Goal: Obtain resource: Obtain resource

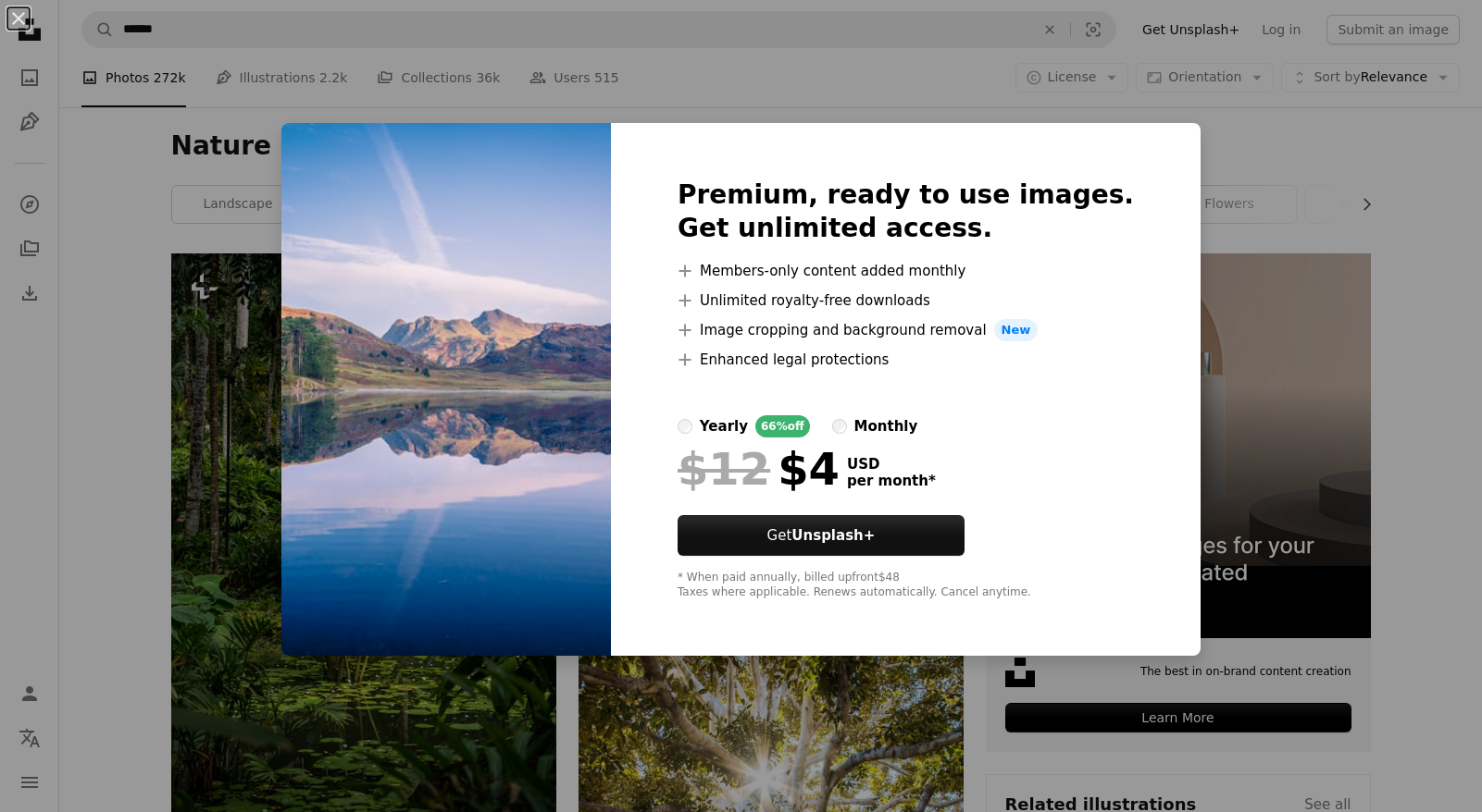
scroll to position [1889, 0]
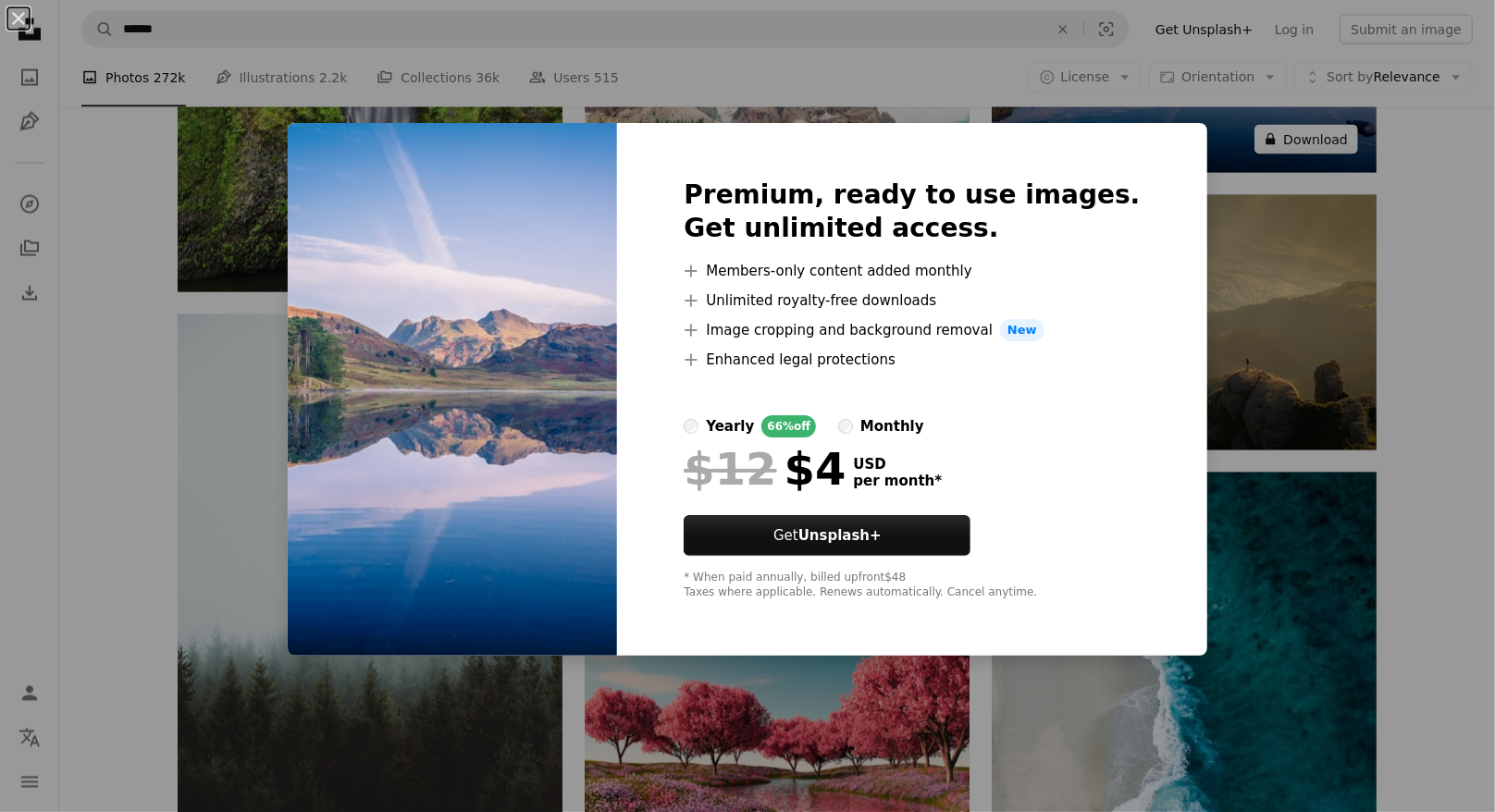
drag, startPoint x: 1233, startPoint y: 149, endPoint x: 1286, endPoint y: 132, distance: 55.7
click at [1237, 149] on div "An X shape Premium, ready to use images. Get unlimited access. A plus sign Memb…" at bounding box center [748, 406] width 1495 height 812
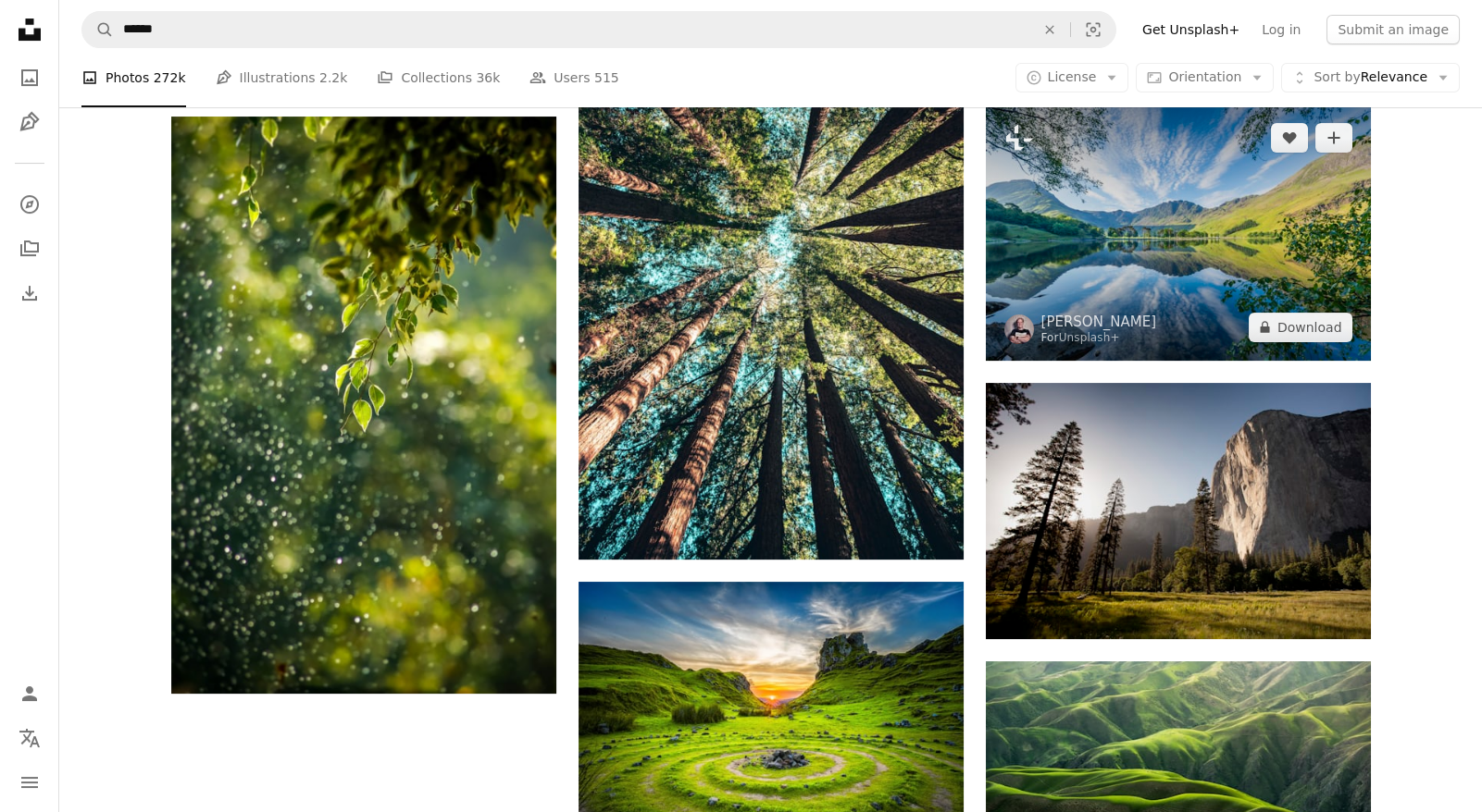
scroll to position [2974, 0]
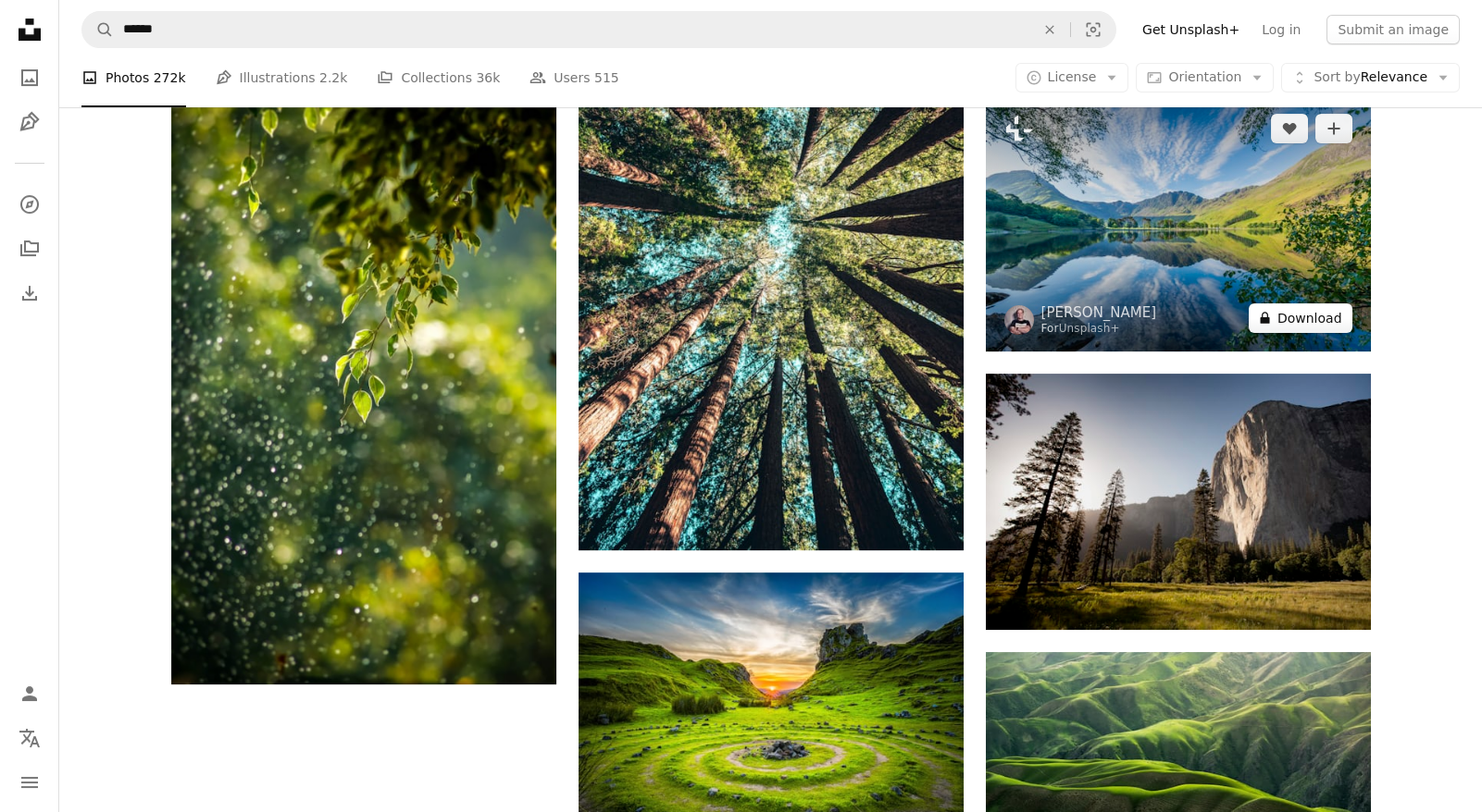
click at [1294, 303] on button "A lock Download" at bounding box center [1300, 318] width 103 height 30
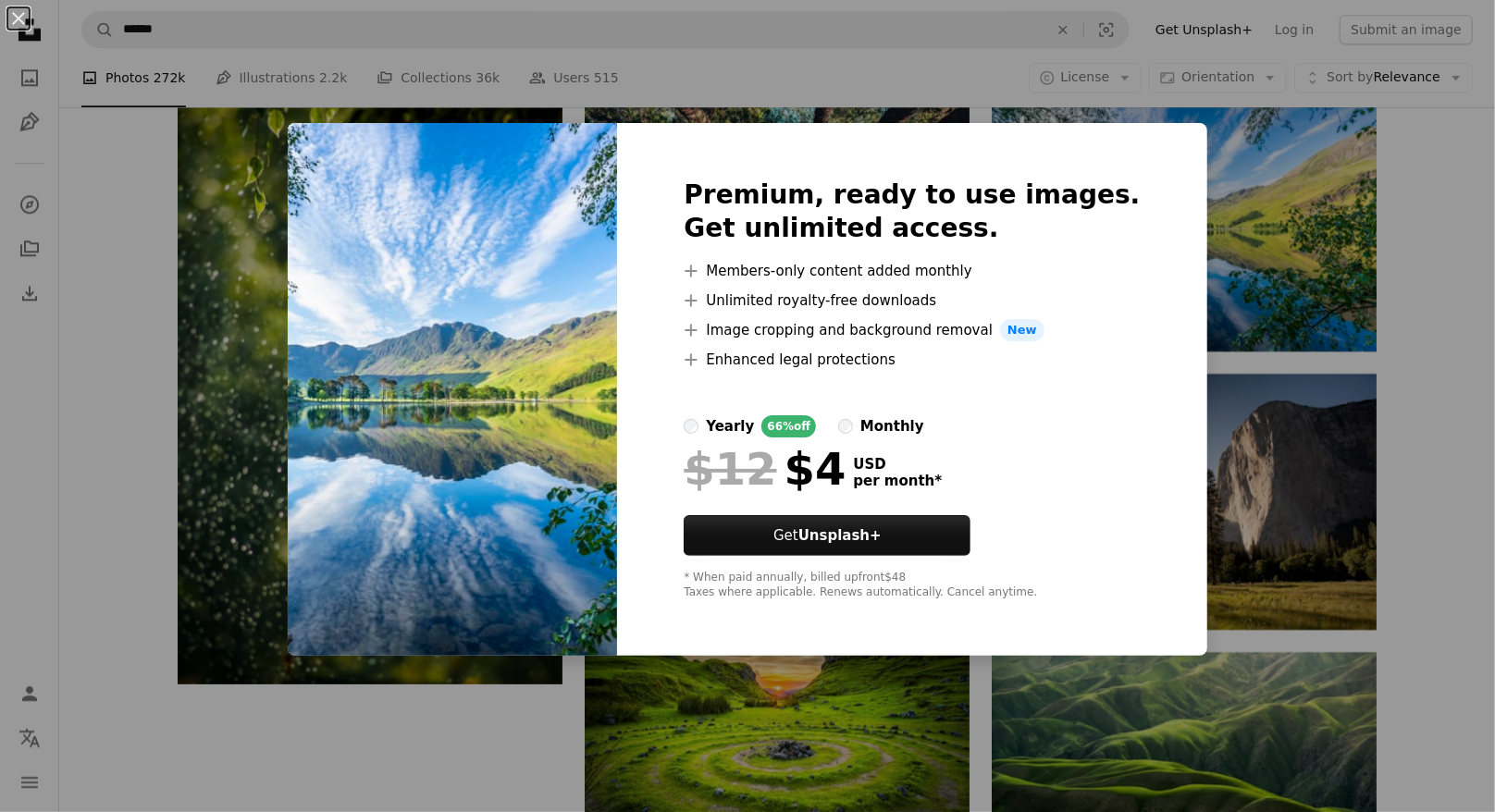
click at [1123, 132] on div "Premium, ready to use images. Get unlimited access. A plus sign Members-only co…" at bounding box center [912, 389] width 589 height 533
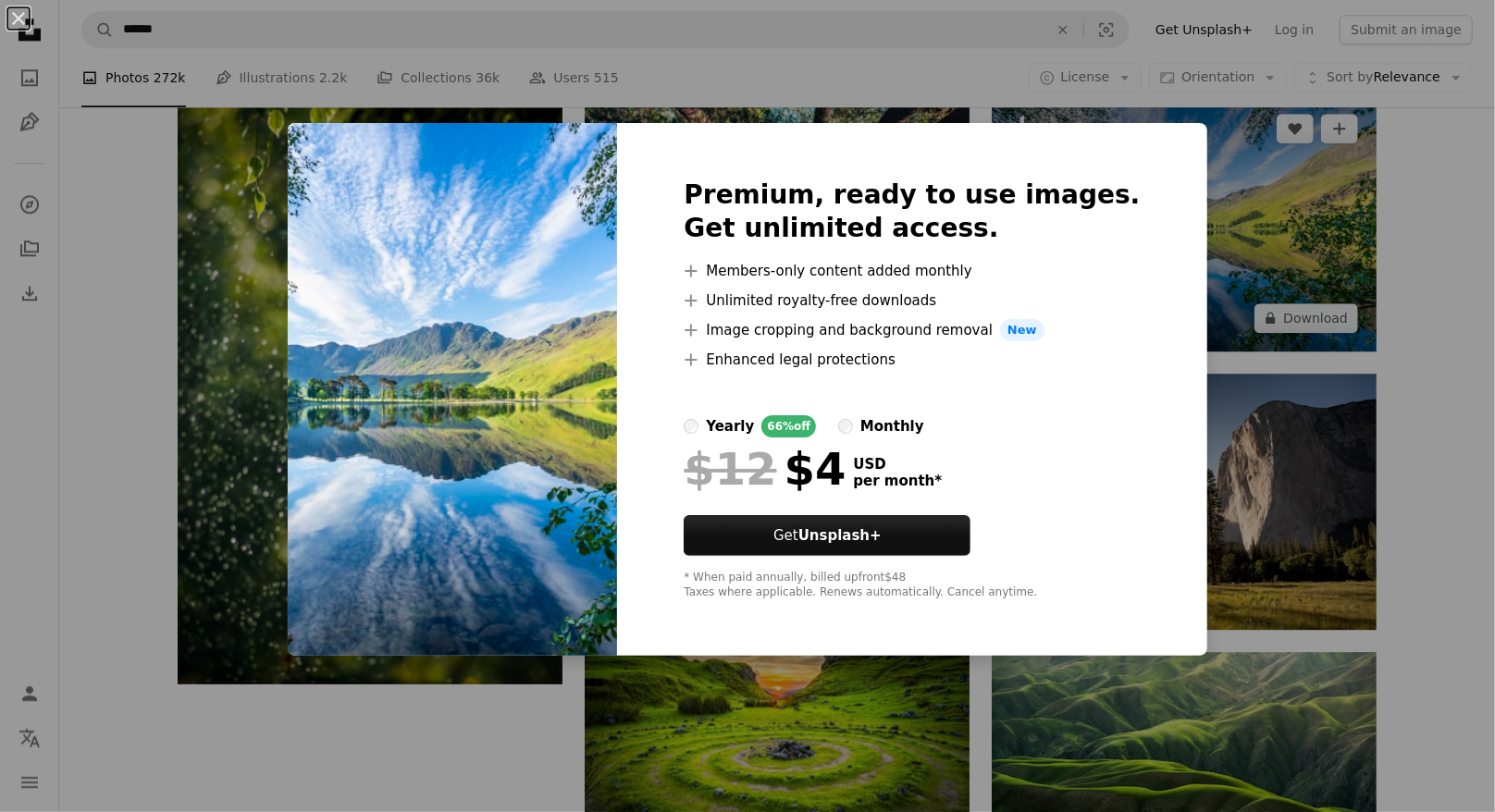
click at [1206, 187] on div "An X shape Premium, ready to use images. Get unlimited access. A plus sign Memb…" at bounding box center [748, 406] width 1495 height 812
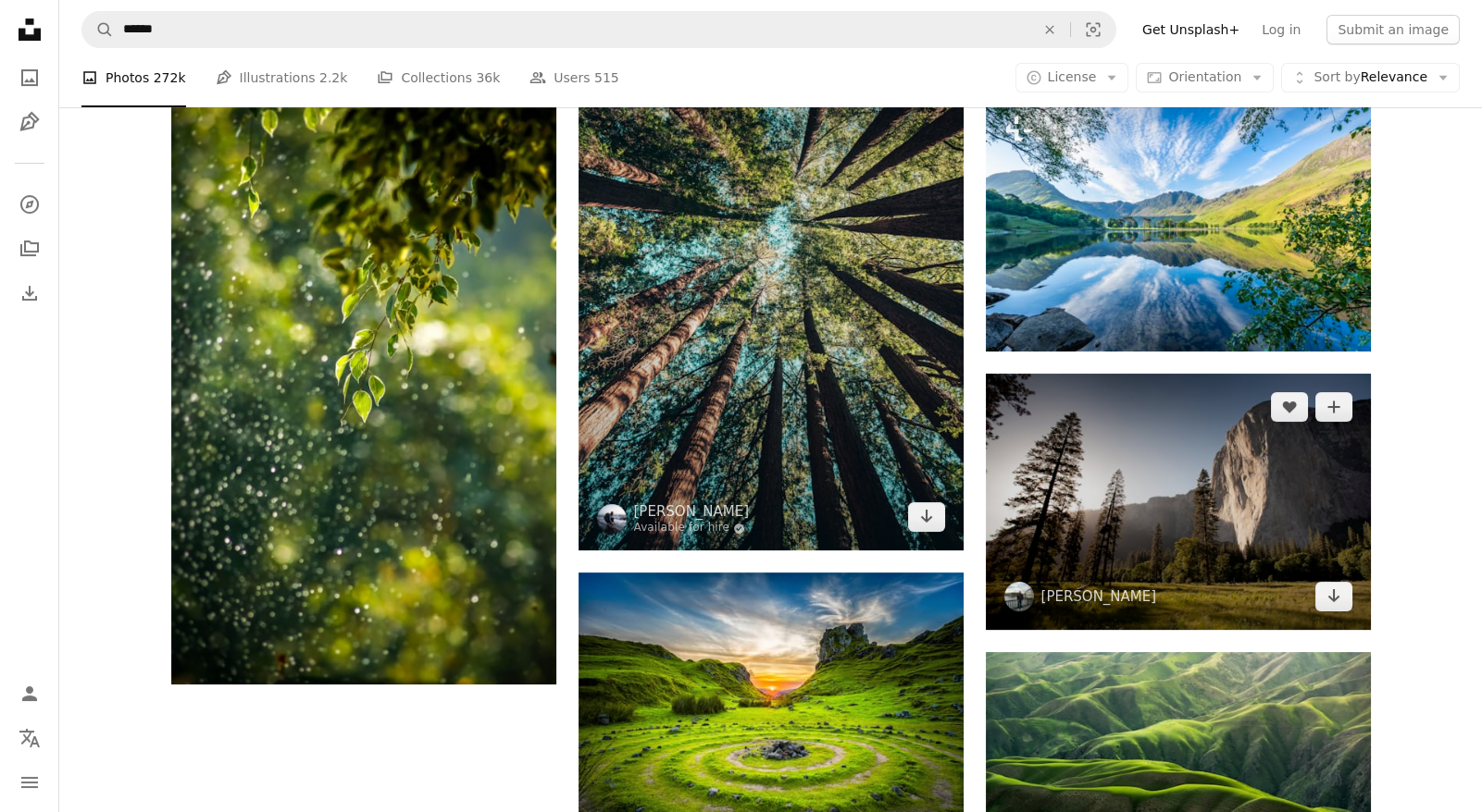
scroll to position [3891, 0]
